Goal: Transaction & Acquisition: Purchase product/service

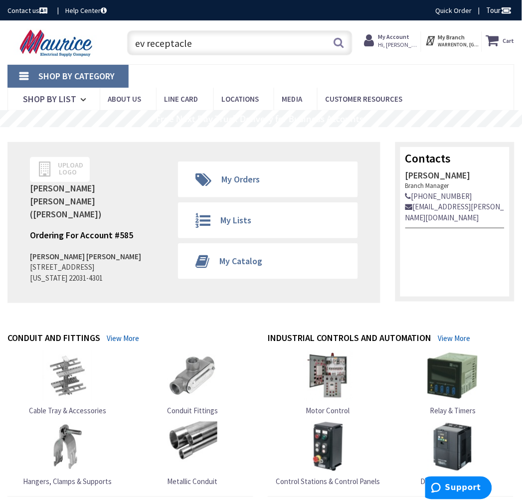
type input "ev receptacle"
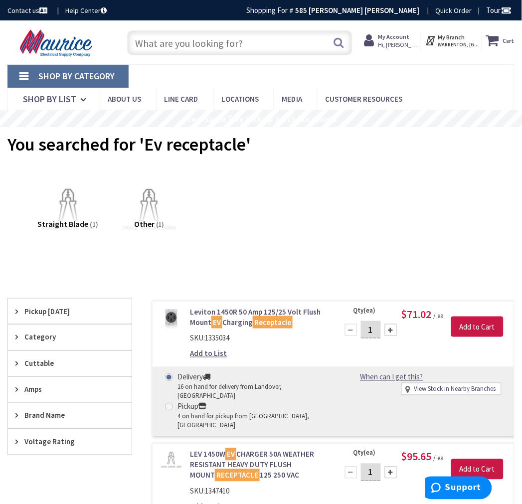
drag, startPoint x: 168, startPoint y: 397, endPoint x: 179, endPoint y: 397, distance: 11.5
click at [168, 403] on span at bounding box center [169, 407] width 8 height 8
click at [168, 403] on input "Pickup 4 on hand for pickup from Warrenton, VA" at bounding box center [170, 406] width 6 height 6
radio input "true"
click at [390, 328] on div at bounding box center [391, 330] width 12 height 12
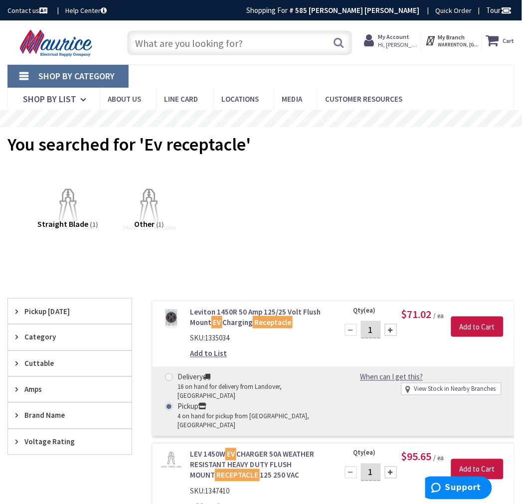
type input "2"
click at [473, 329] on input "Add to Cart" at bounding box center [477, 326] width 52 height 21
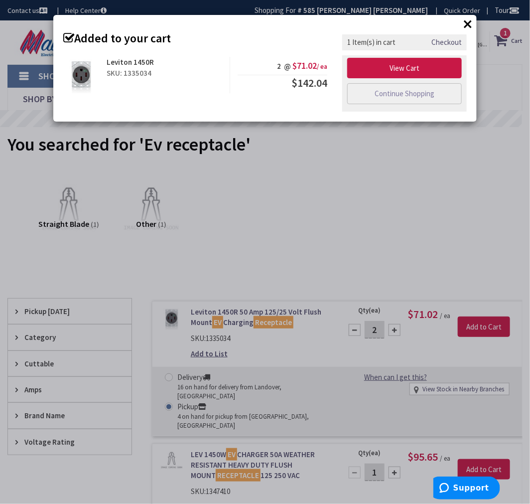
click at [379, 209] on div "× Added to your cart Leviton 1450R SKU: 1335034 2 @ $71.02 / ea $142.04" at bounding box center [265, 252] width 530 height 504
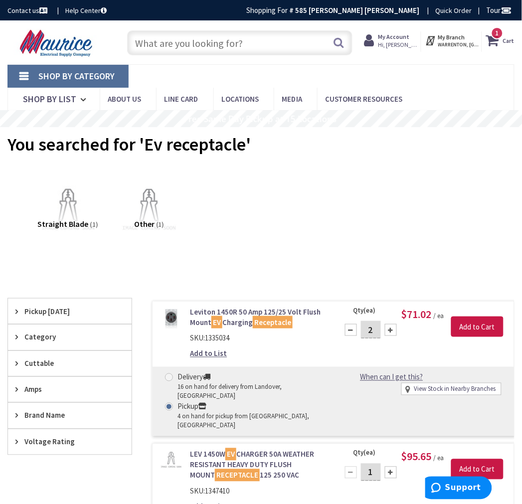
click at [502, 38] on icon at bounding box center [494, 40] width 17 height 18
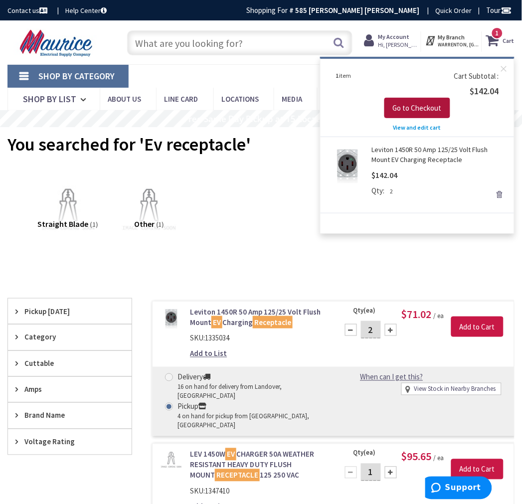
click at [434, 105] on span "Go to Checkout" at bounding box center [417, 107] width 49 height 9
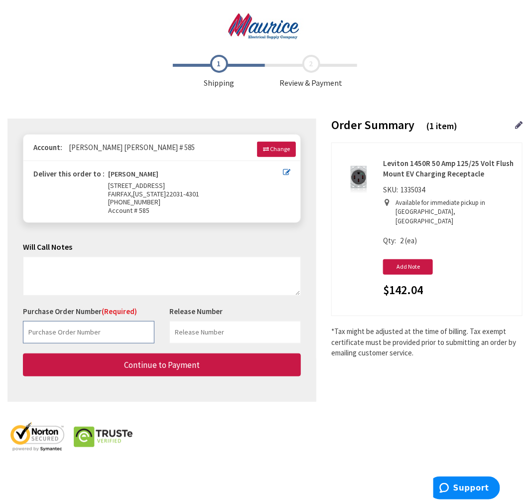
click at [87, 330] on input "text" at bounding box center [89, 332] width 132 height 22
type input "W788998848-001"
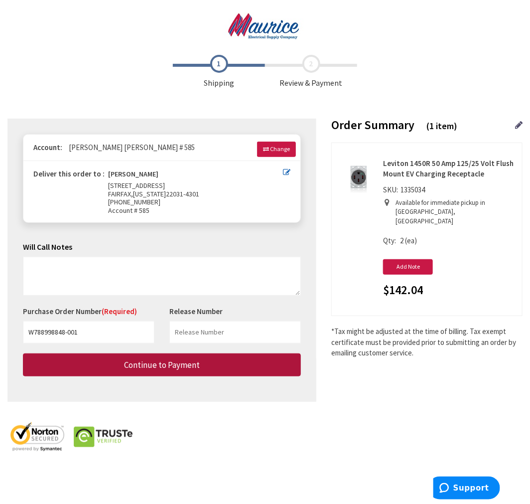
click at [146, 360] on span "Continue to Payment" at bounding box center [162, 364] width 76 height 11
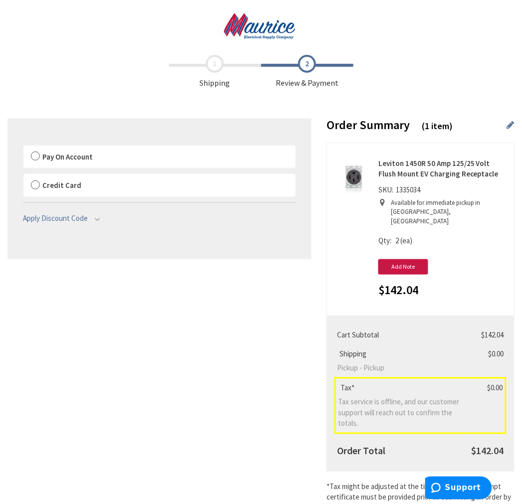
drag, startPoint x: 506, startPoint y: 121, endPoint x: 512, endPoint y: 123, distance: 6.5
click at [506, 121] on div "Order Summary (1 item)" at bounding box center [420, 131] width 188 height 24
click at [512, 124] on icon at bounding box center [510, 125] width 7 height 9
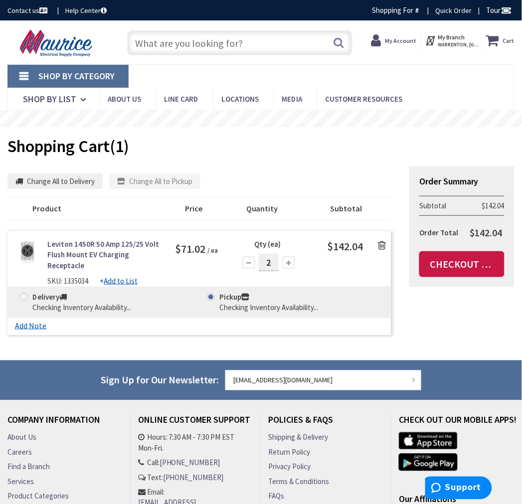
click at [381, 240] on icon at bounding box center [382, 245] width 8 height 10
click at [382, 246] on icon at bounding box center [382, 245] width 8 height 10
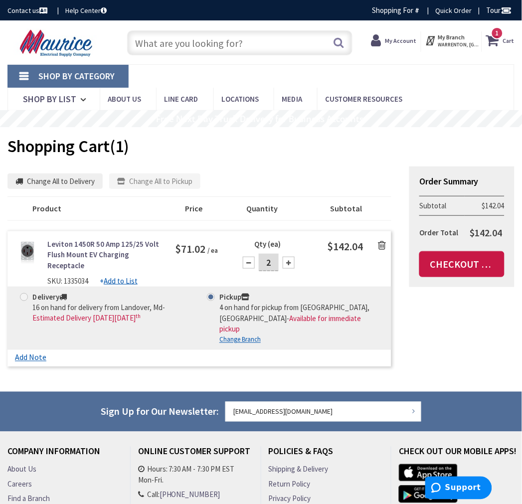
click at [383, 245] on icon at bounding box center [382, 245] width 8 height 10
